Goal: Transaction & Acquisition: Purchase product/service

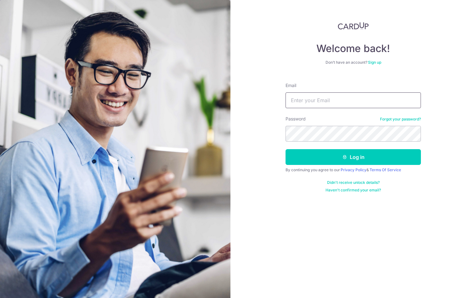
click at [300, 98] on input "Email" at bounding box center [353, 100] width 135 height 16
type input "pangshengwei1994@gmail.com"
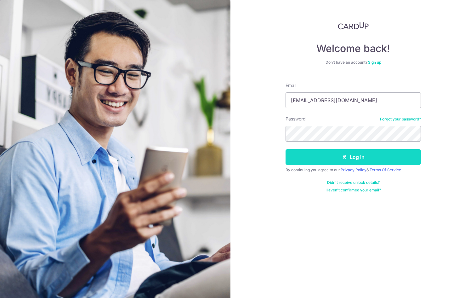
click at [342, 158] on icon "submit" at bounding box center [344, 156] width 5 height 5
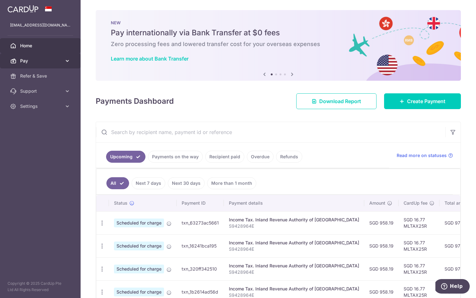
click at [33, 64] on span "Pay" at bounding box center [41, 61] width 42 height 6
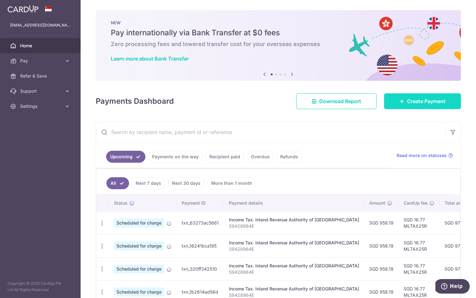
click at [406, 99] on link "Create Payment" at bounding box center [422, 101] width 77 height 16
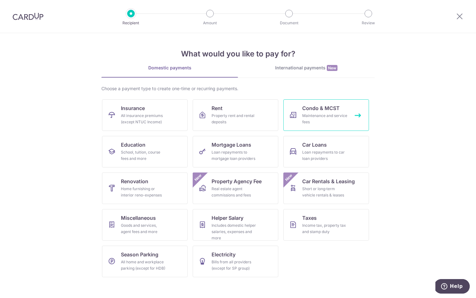
click at [334, 123] on div "Maintenance and service fees" at bounding box center [324, 118] width 45 height 13
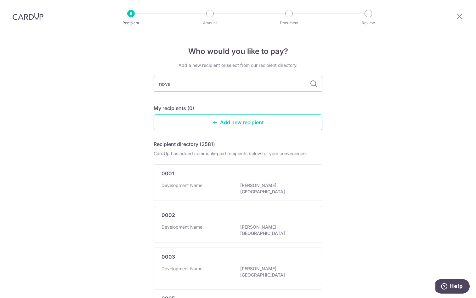
type input "nova"
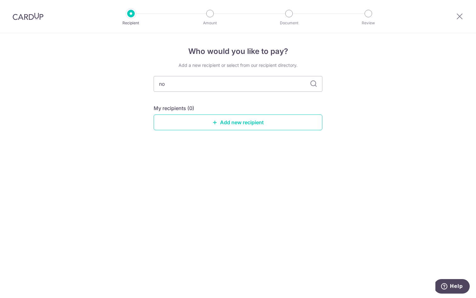
type input "n"
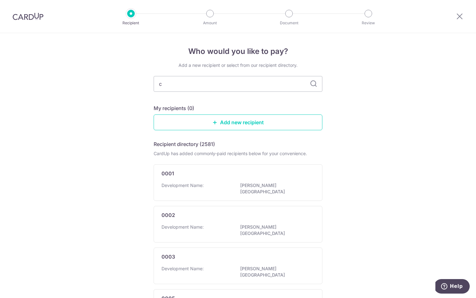
type input "co"
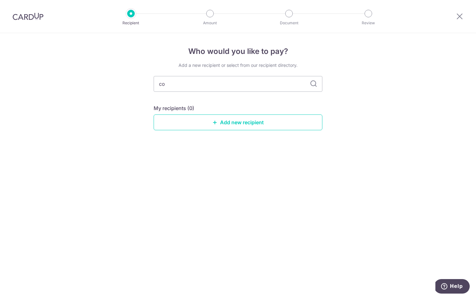
type input "cor"
type input "c"
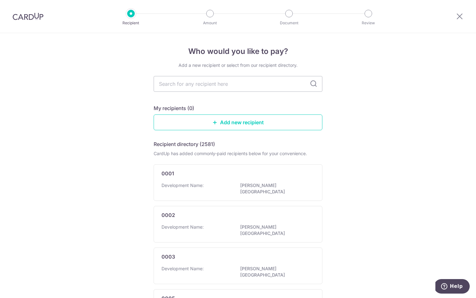
type input "o"
type input "qor"
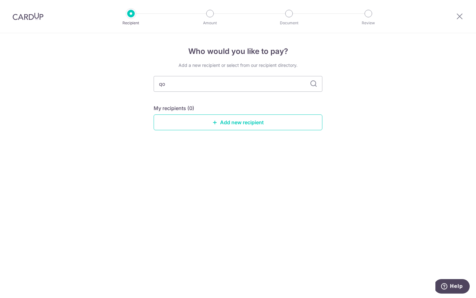
type input "q"
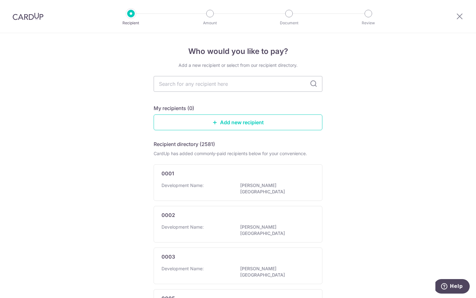
click at [271, 168] on div "0001 Development Name: BENG TONG MANSION" at bounding box center [238, 182] width 169 height 37
click at [260, 86] on input "text" at bounding box center [238, 84] width 169 height 16
type input "[PERSON_NAME]"
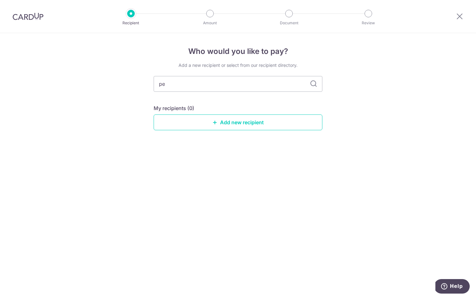
type input "p"
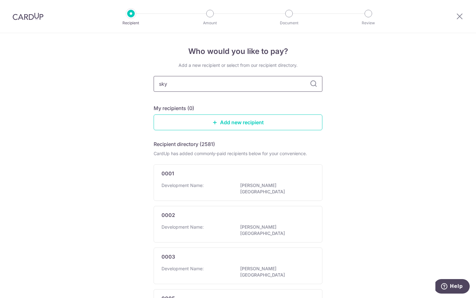
type input "sky"
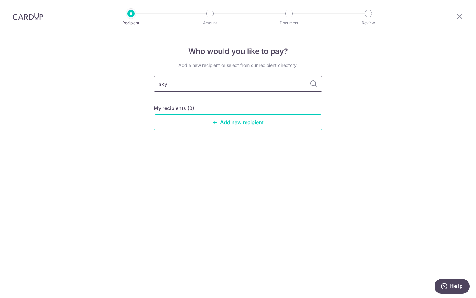
click at [256, 82] on input "sky" at bounding box center [238, 84] width 169 height 16
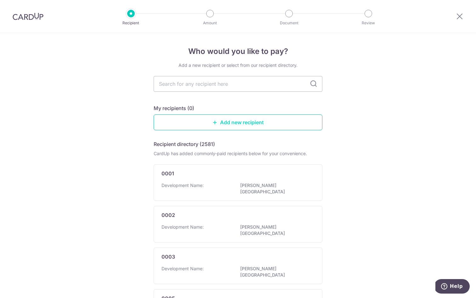
click at [255, 121] on link "Add new recipient" at bounding box center [238, 122] width 169 height 16
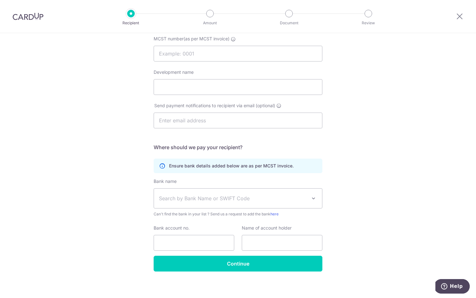
scroll to position [69, 0]
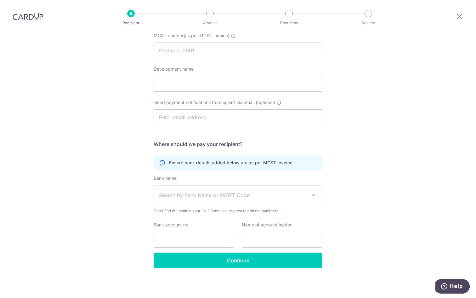
click at [299, 193] on span "Search by Bank Name or SWIFT Code" at bounding box center [233, 195] width 148 height 8
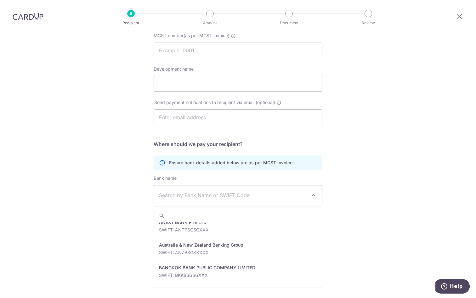
scroll to position [33, 0]
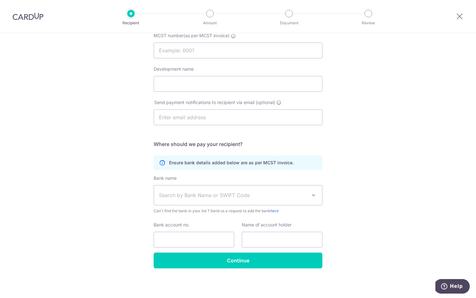
click at [383, 162] on div "Who would you like to pay? Your recipient does not need a CardUp account to rec…" at bounding box center [238, 130] width 476 height 333
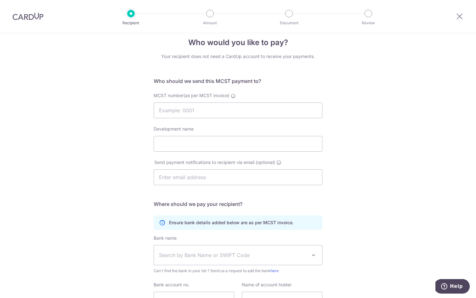
scroll to position [0, 0]
